Goal: Information Seeking & Learning: Find contact information

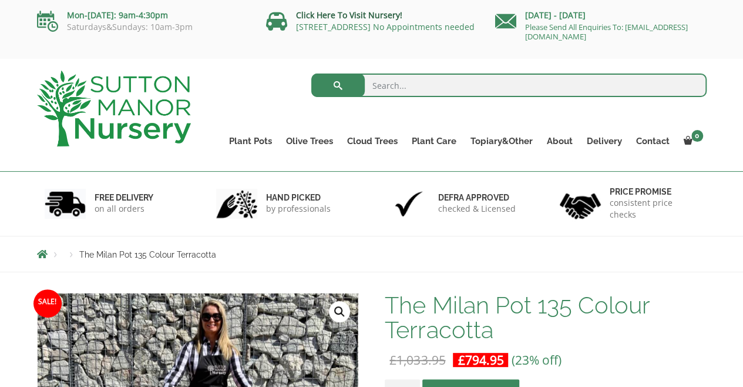
click at [343, 19] on link "Click Here To Visit Nursery!" at bounding box center [349, 14] width 106 height 11
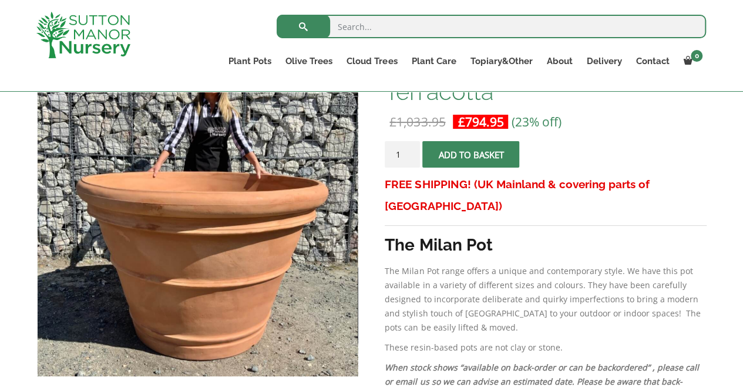
scroll to position [235, 0]
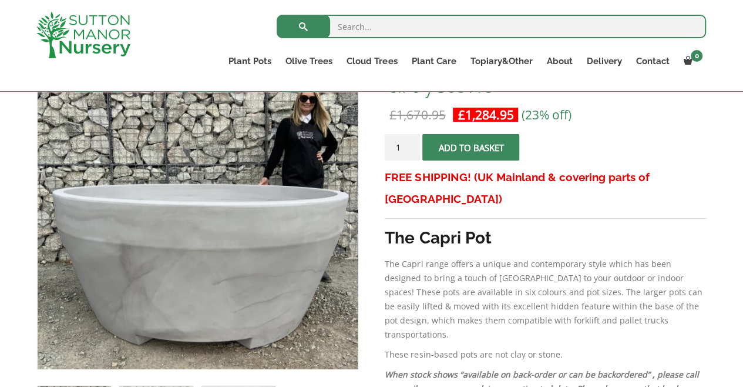
scroll to position [235, 0]
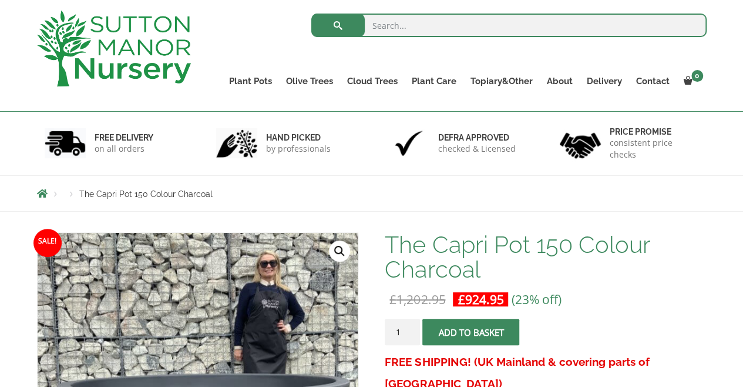
scroll to position [59, 0]
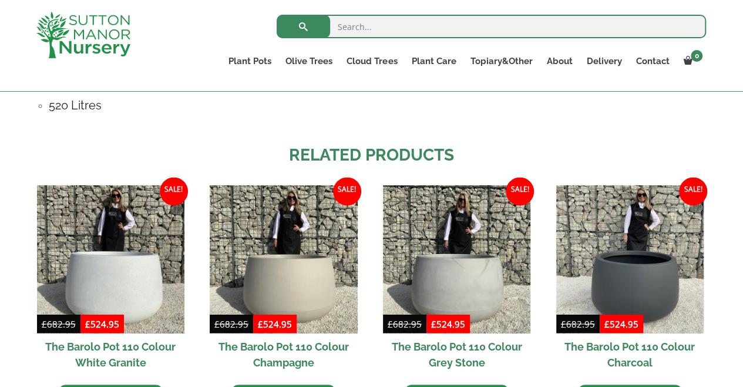
scroll to position [940, 0]
